Goal: Task Accomplishment & Management: Manage account settings

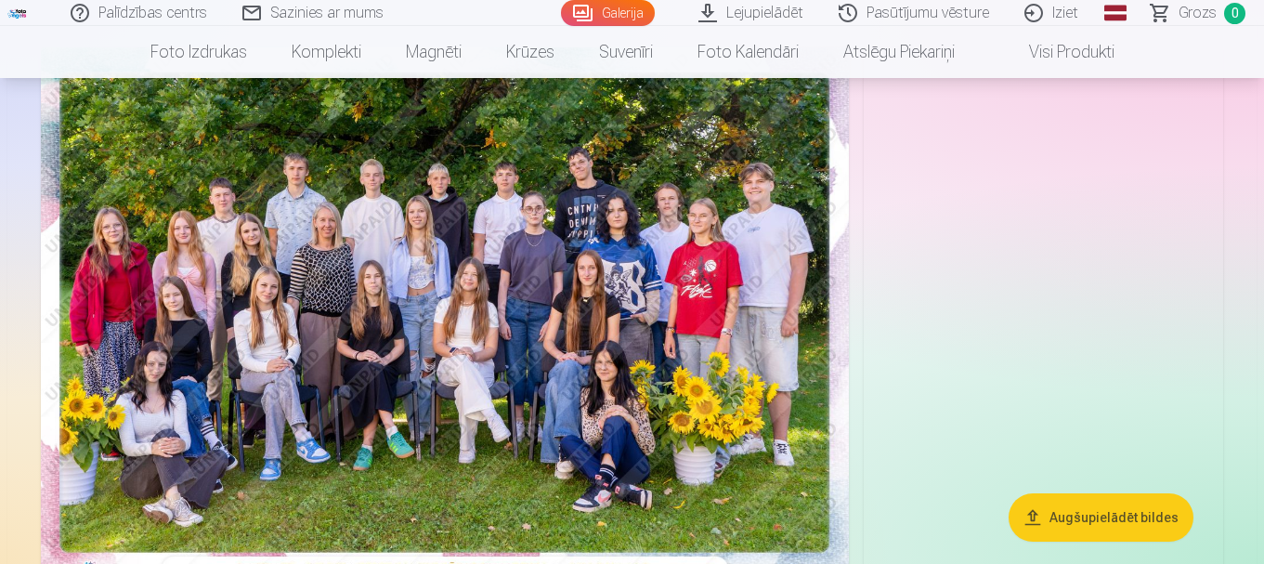
scroll to position [186, 0]
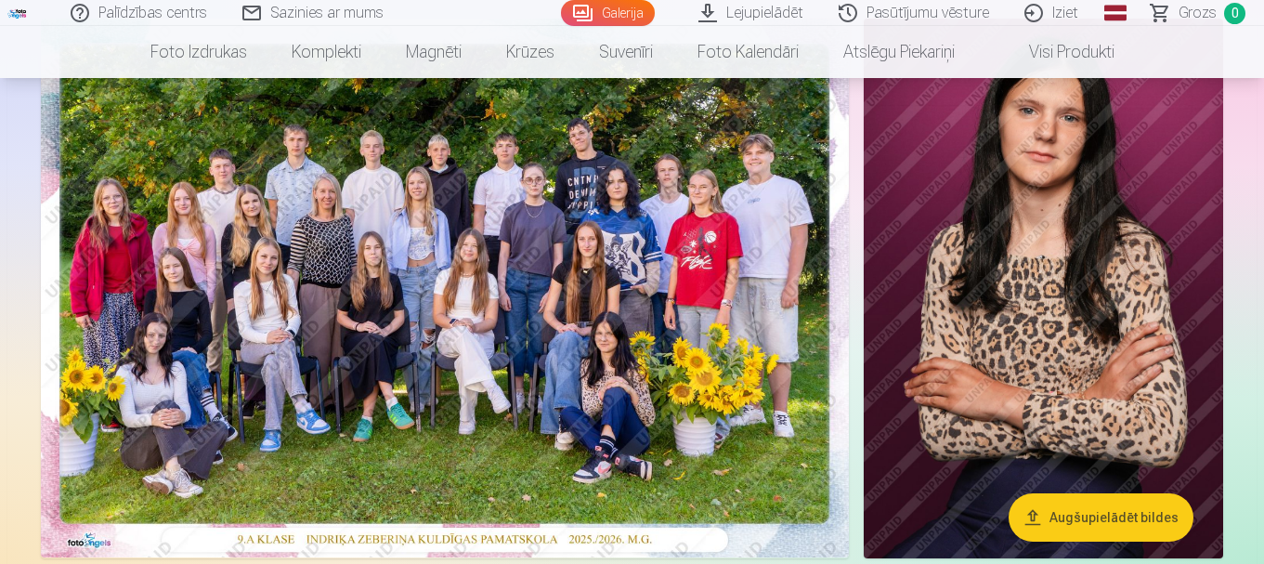
click at [1161, 384] on img at bounding box center [1043, 289] width 359 height 540
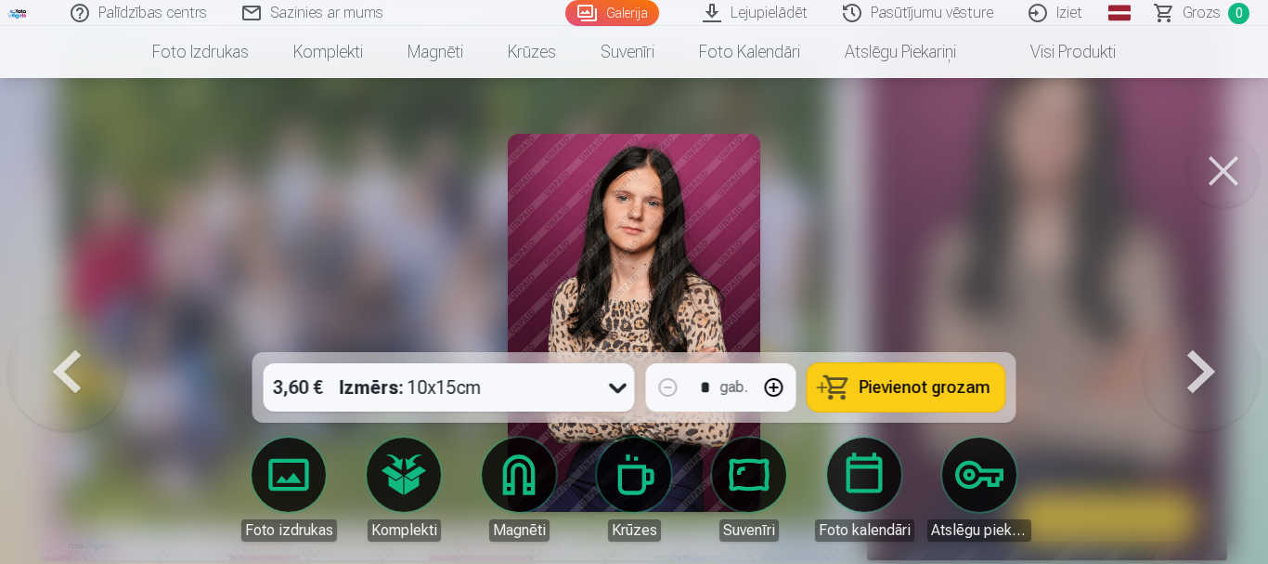
click at [658, 214] on img at bounding box center [634, 323] width 252 height 378
click at [934, 327] on div at bounding box center [634, 282] width 1268 height 564
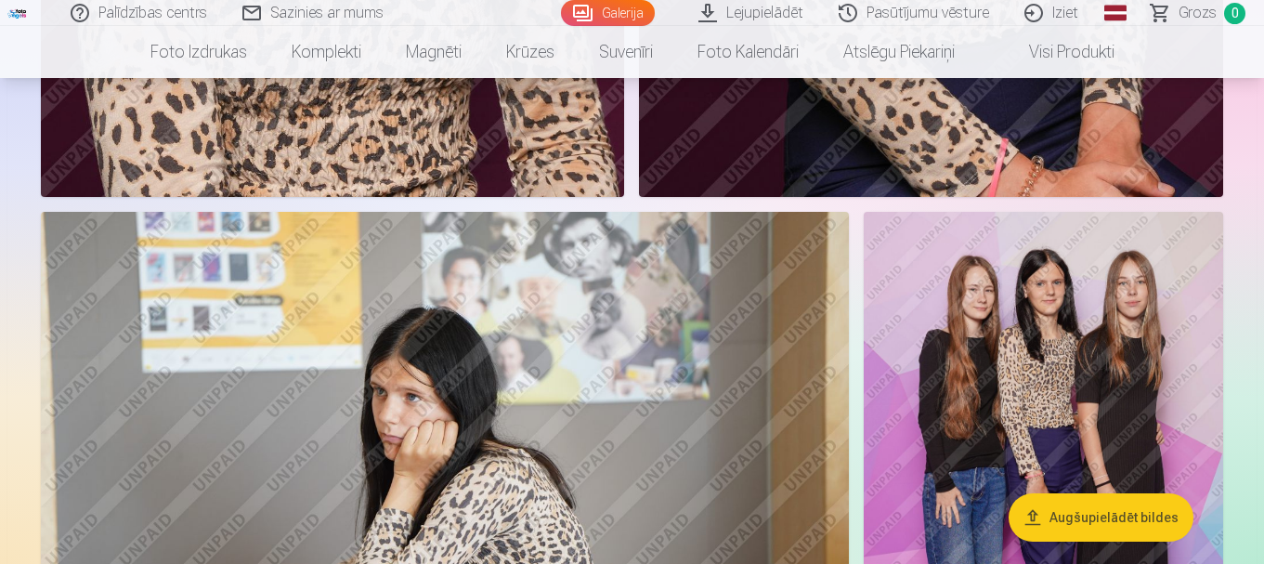
scroll to position [1579, 0]
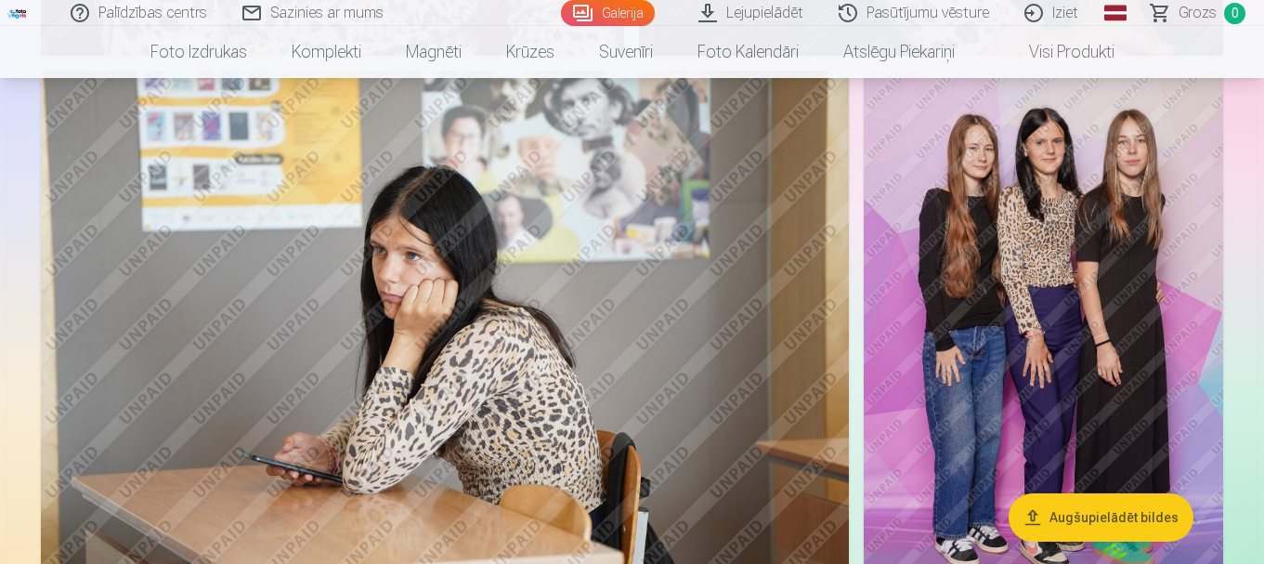
click at [1071, 250] on img at bounding box center [1043, 340] width 359 height 539
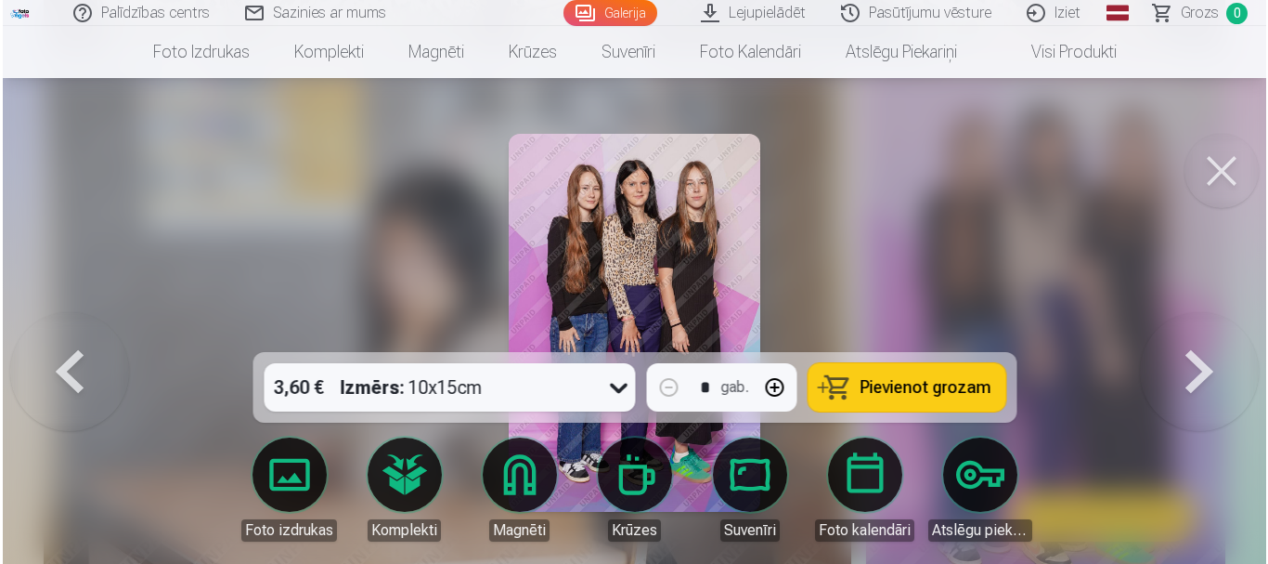
scroll to position [1580, 0]
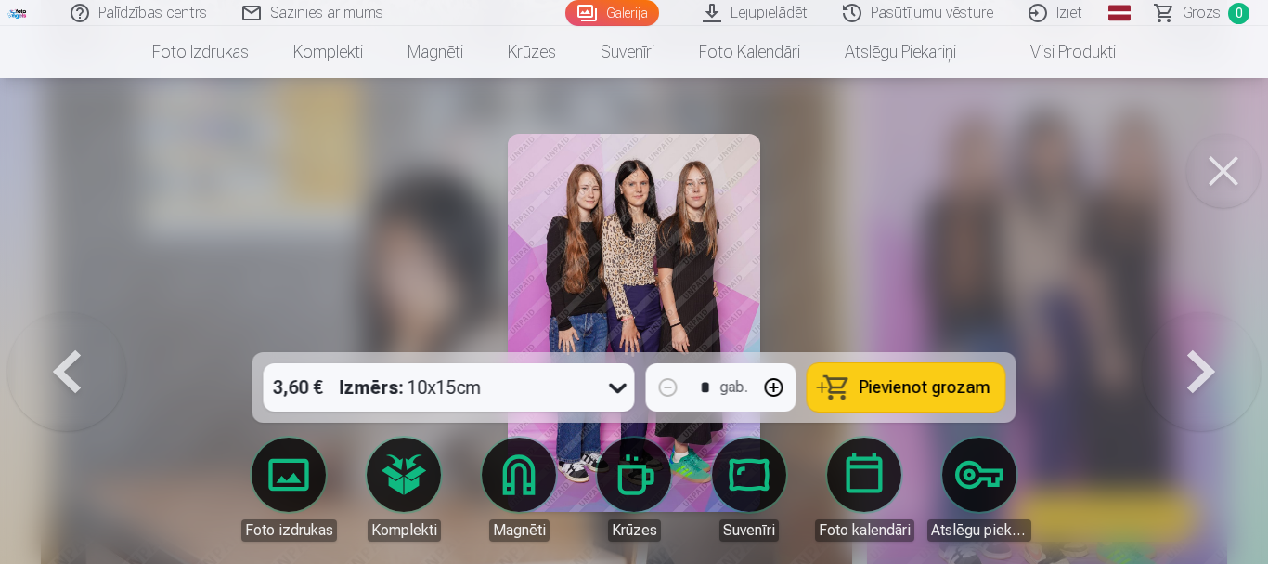
click at [1216, 165] on button at bounding box center [1224, 171] width 74 height 74
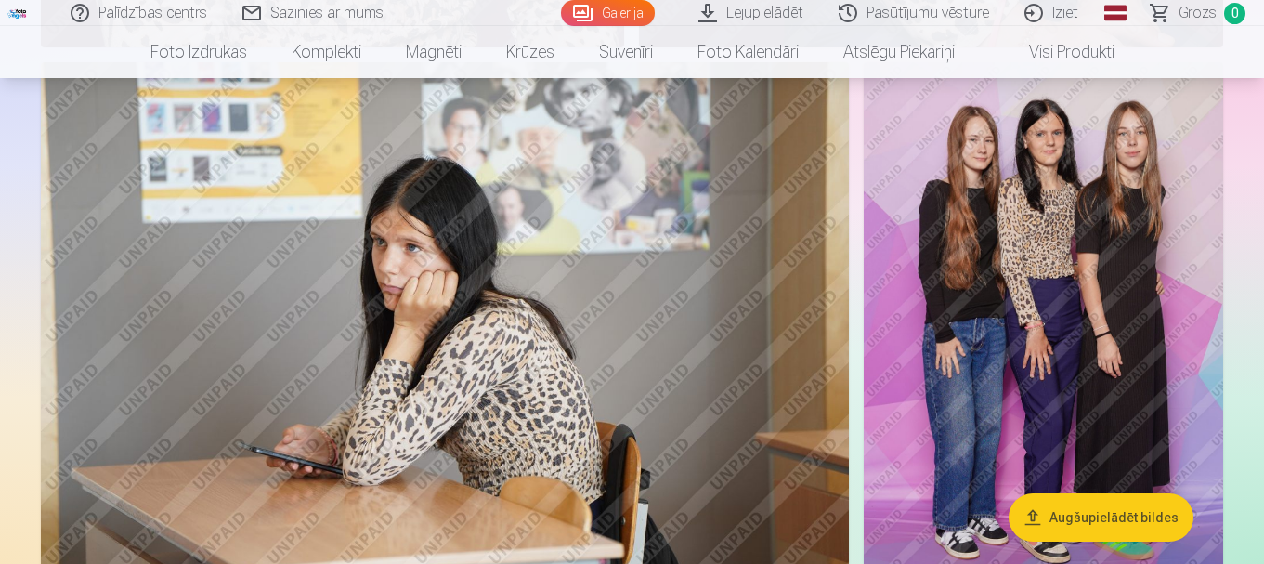
scroll to position [1579, 0]
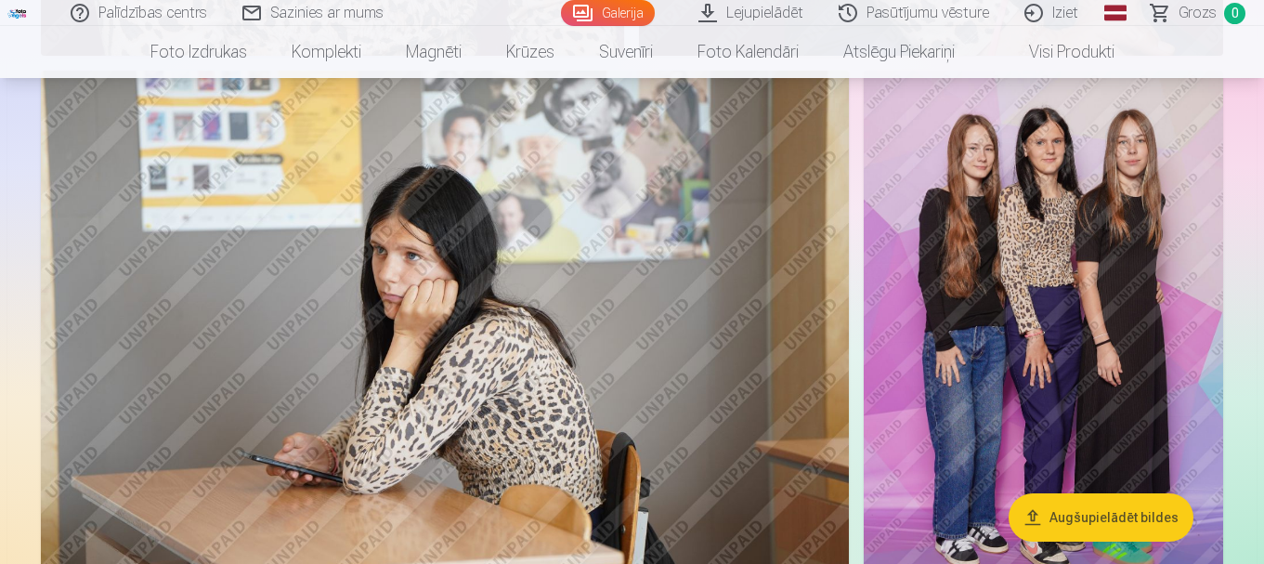
click at [1035, 13] on link "Iziet" at bounding box center [1052, 13] width 89 height 26
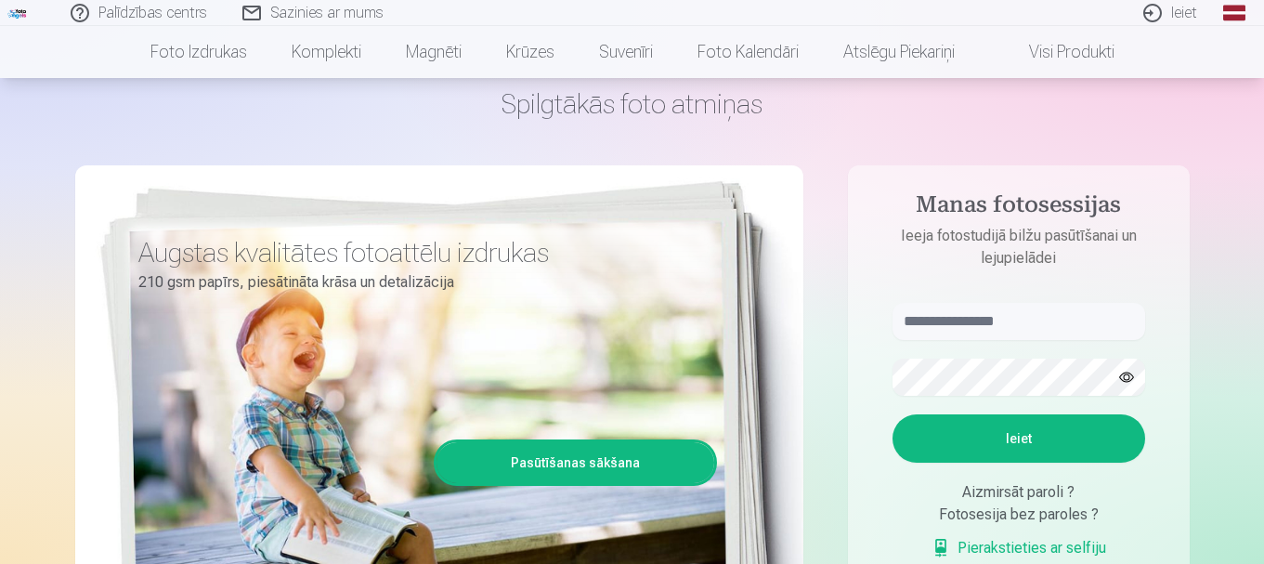
scroll to position [186, 0]
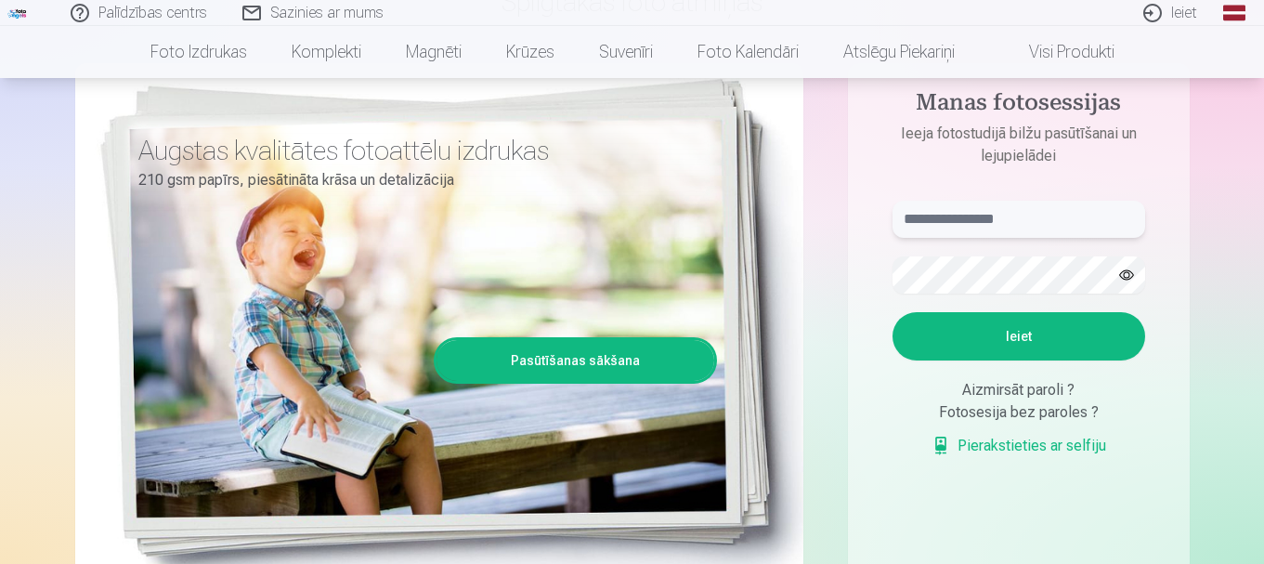
click at [992, 226] on input "text" at bounding box center [1018, 219] width 253 height 37
type input "**********"
click at [892, 312] on button "Ieiet" at bounding box center [1018, 336] width 253 height 48
click at [1150, 283] on form "**********" at bounding box center [1019, 338] width 290 height 275
click at [1116, 283] on button "button" at bounding box center [1126, 274] width 35 height 35
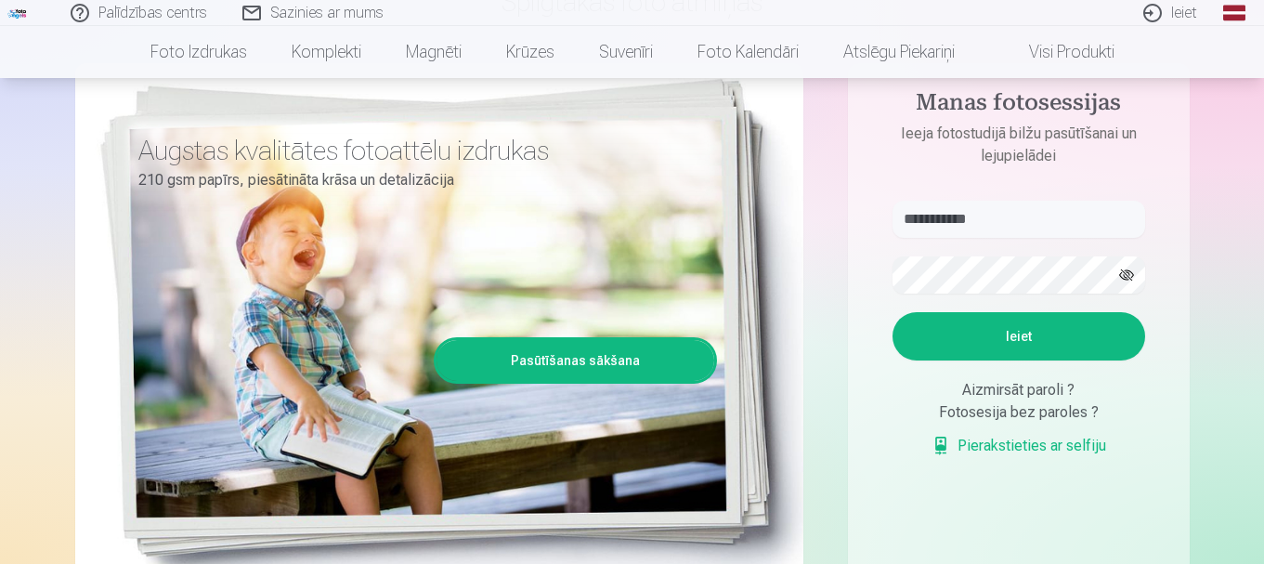
click at [962, 330] on button "Ieiet" at bounding box center [1018, 336] width 253 height 48
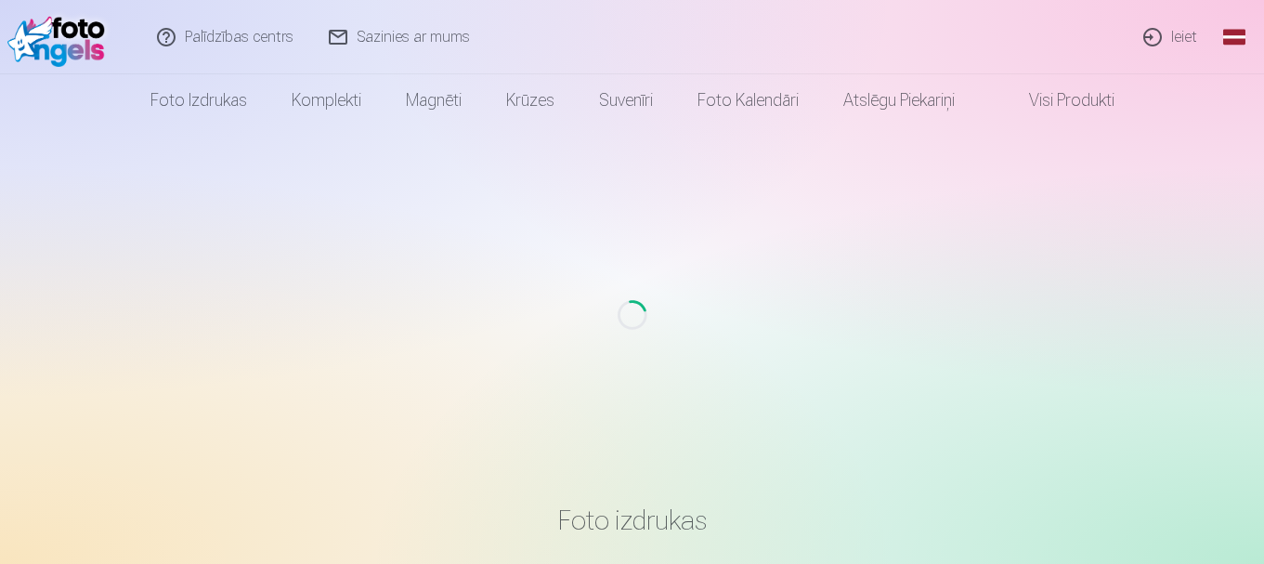
scroll to position [186, 0]
